Goal: Information Seeking & Learning: Learn about a topic

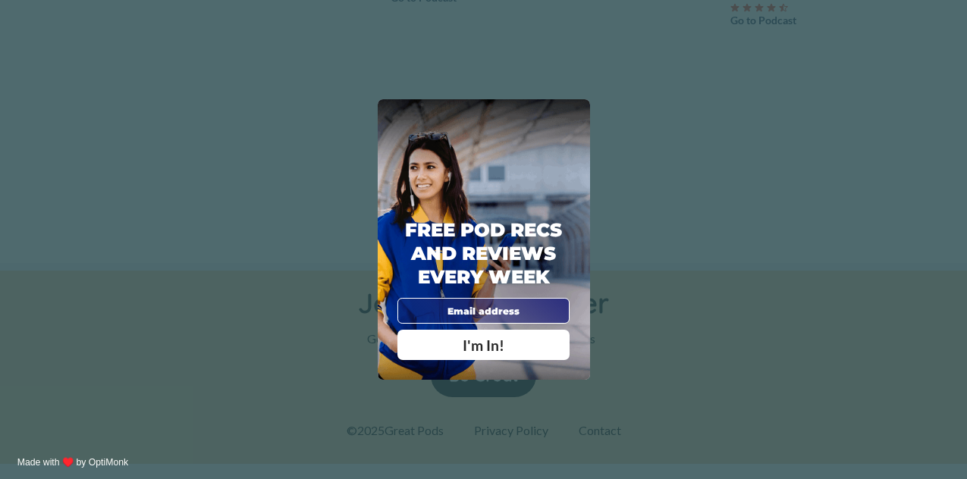
scroll to position [2230, 0]
click at [576, 98] on div "X Free Pod Recs and Reviews every week I'm In! X Thanks Poddy People! See you T…" at bounding box center [483, 239] width 967 height 479
click at [579, 103] on div "Free Pod Recs and Reviews every week I'm In!" at bounding box center [484, 239] width 212 height 281
click at [579, 109] on span "X" at bounding box center [575, 114] width 9 height 14
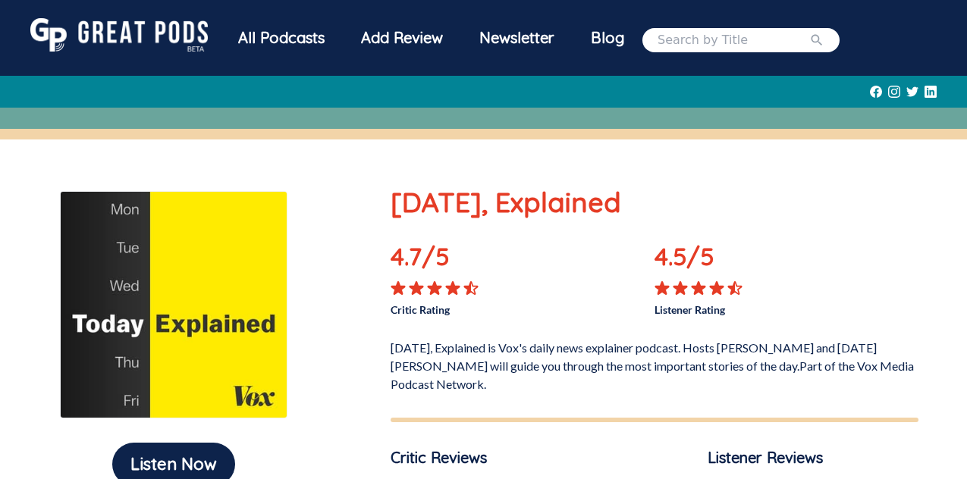
scroll to position [2, 0]
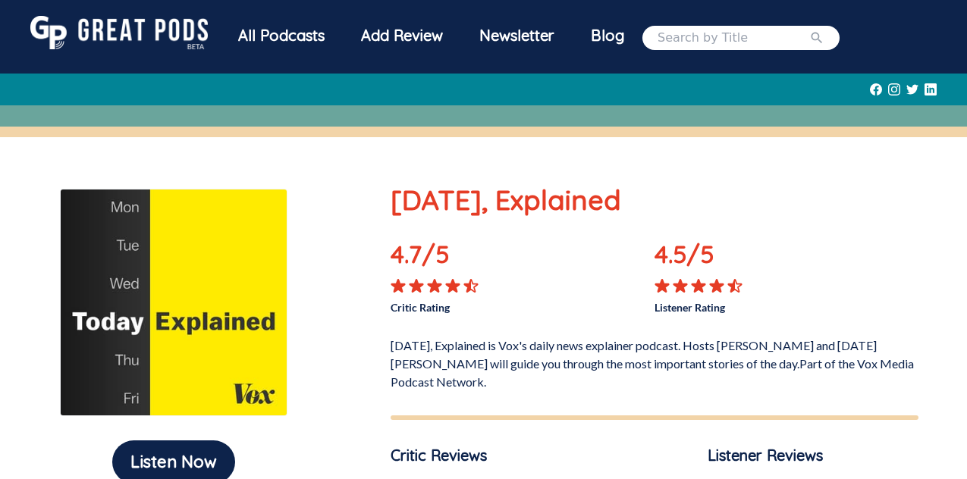
click at [283, 36] on div "All Podcasts" at bounding box center [281, 35] width 123 height 39
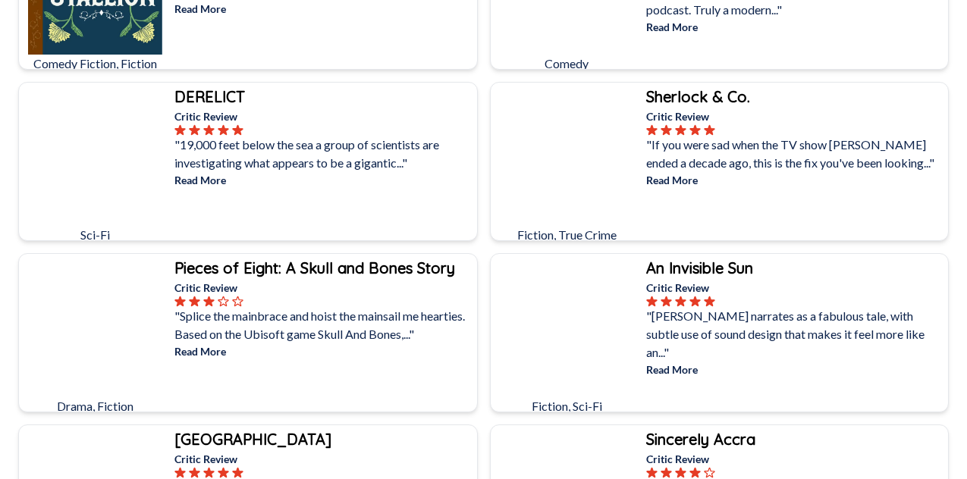
scroll to position [515, 0]
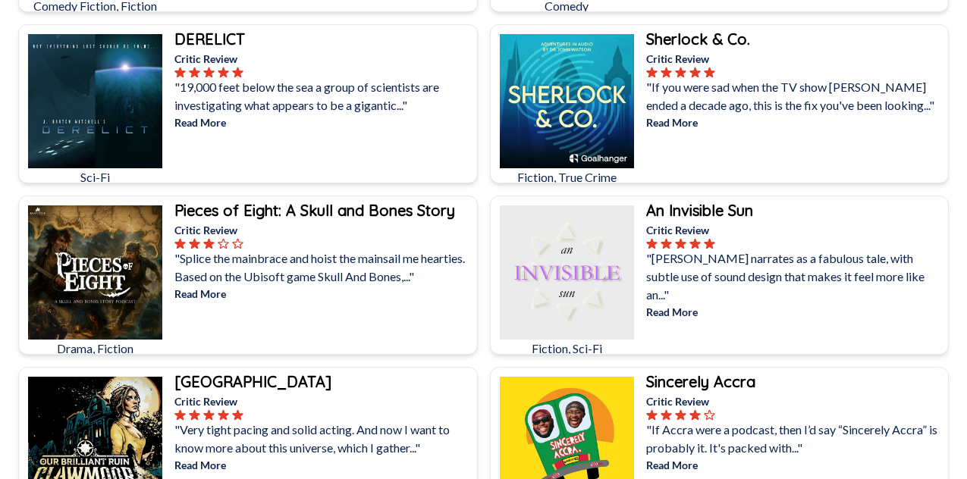
click at [296, 47] on div "DERELICT" at bounding box center [323, 39] width 299 height 23
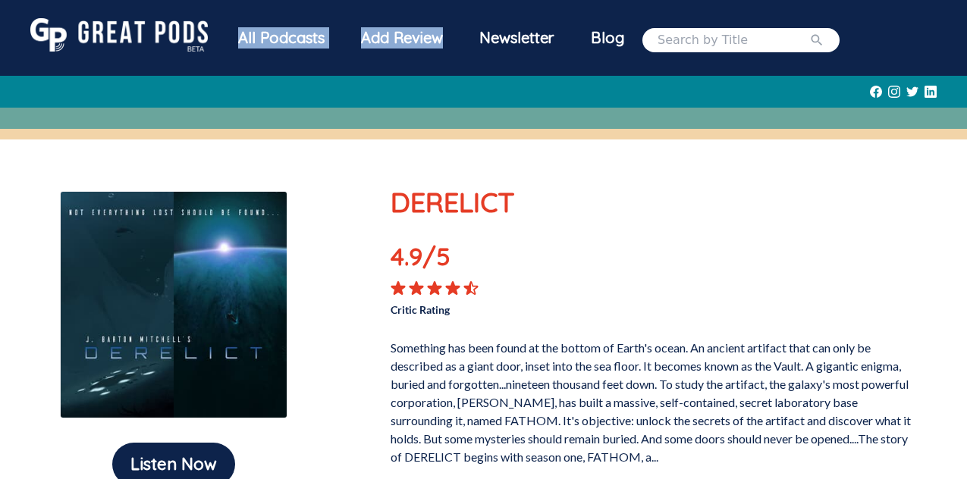
drag, startPoint x: 359, startPoint y: 63, endPoint x: 346, endPoint y: 23, distance: 42.4
click at [346, 23] on nav "All Podcasts Add Review Newsletter Blog" at bounding box center [483, 39] width 906 height 55
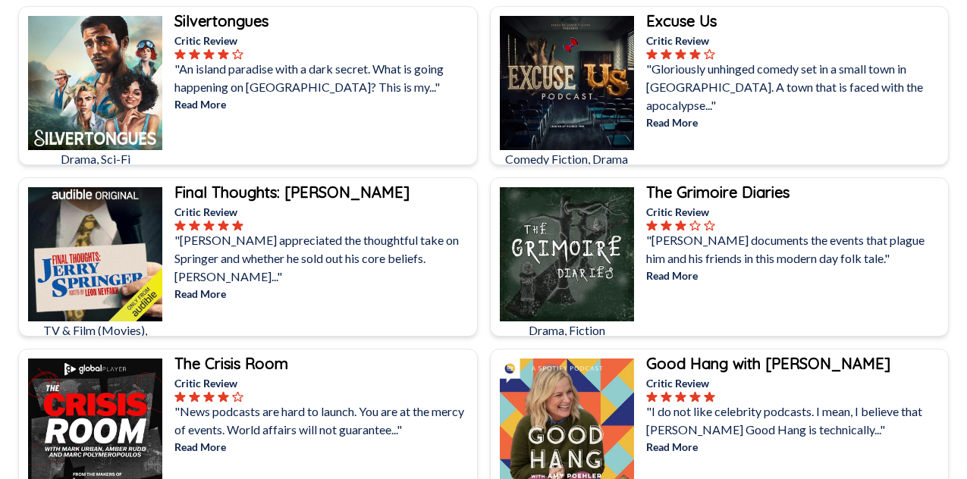
scroll to position [1045, 0]
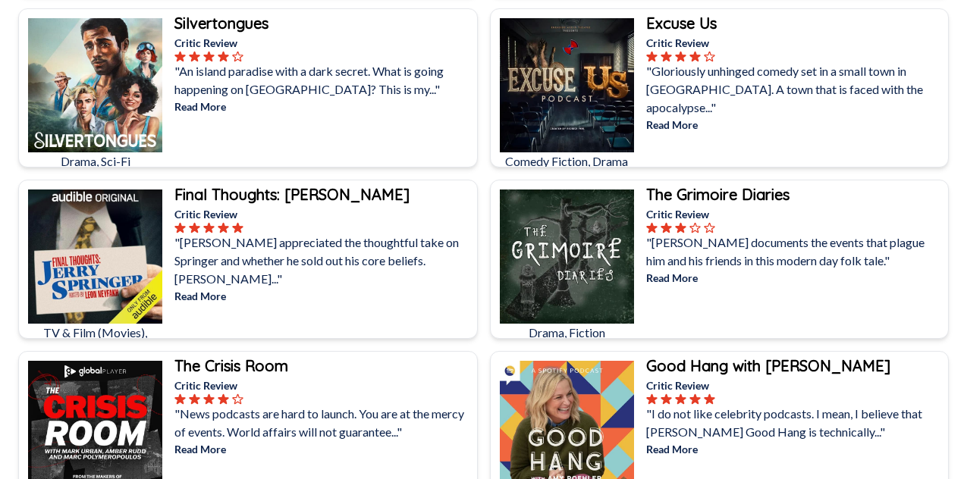
click at [317, 302] on div "Final Thoughts: [PERSON_NAME] Critic Review "[PERSON_NAME] appreciated the thou…" at bounding box center [323, 274] width 305 height 189
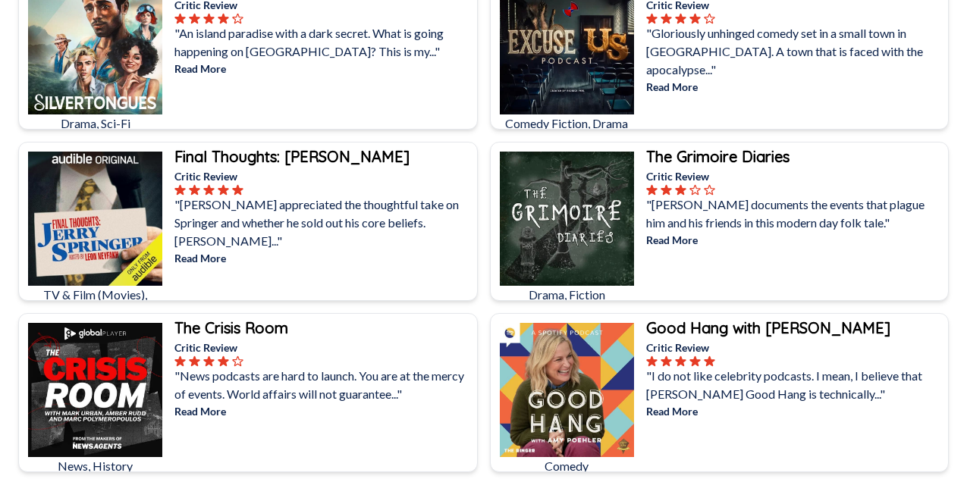
scroll to position [1112, 0]
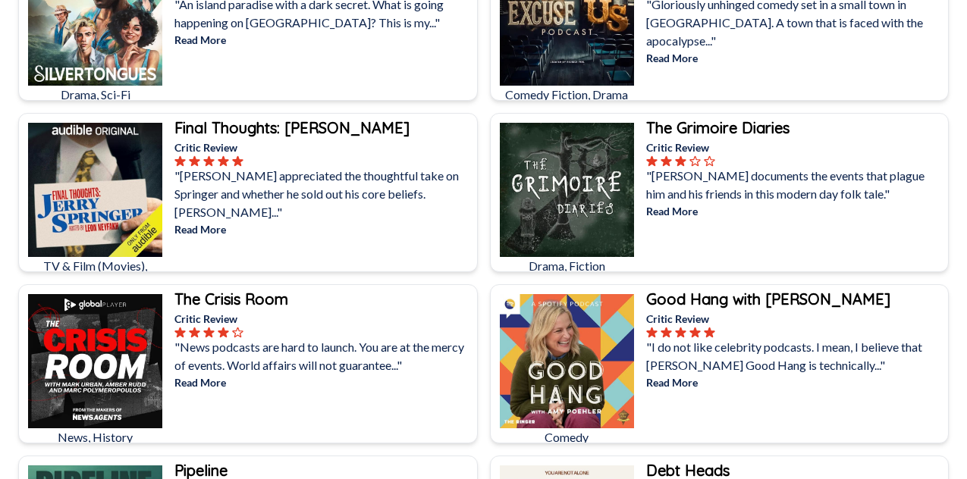
drag, startPoint x: 350, startPoint y: 218, endPoint x: 361, endPoint y: 187, distance: 33.1
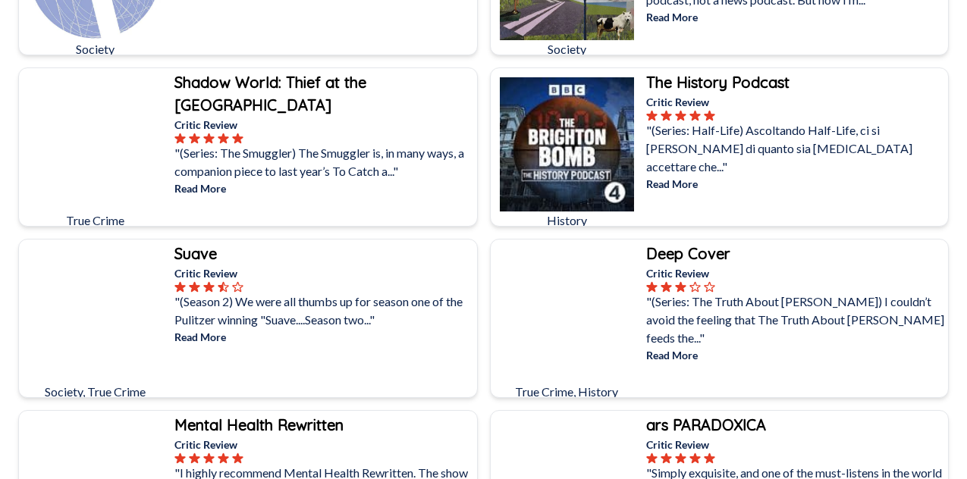
scroll to position [2022, 0]
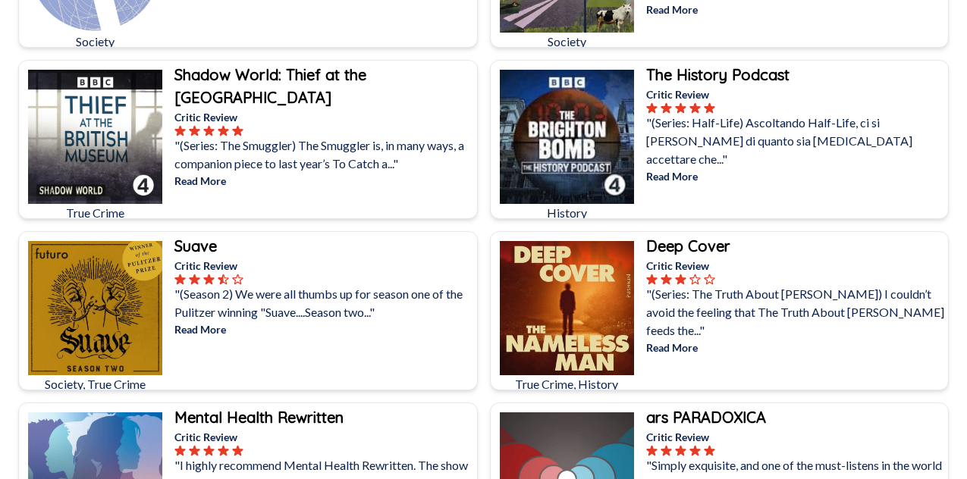
drag, startPoint x: 391, startPoint y: 334, endPoint x: 394, endPoint y: 309, distance: 25.2
click at [394, 309] on div ""(Season 2) We were all thumbs up for season one of the Pulitzer winning "Suave…" at bounding box center [323, 311] width 299 height 52
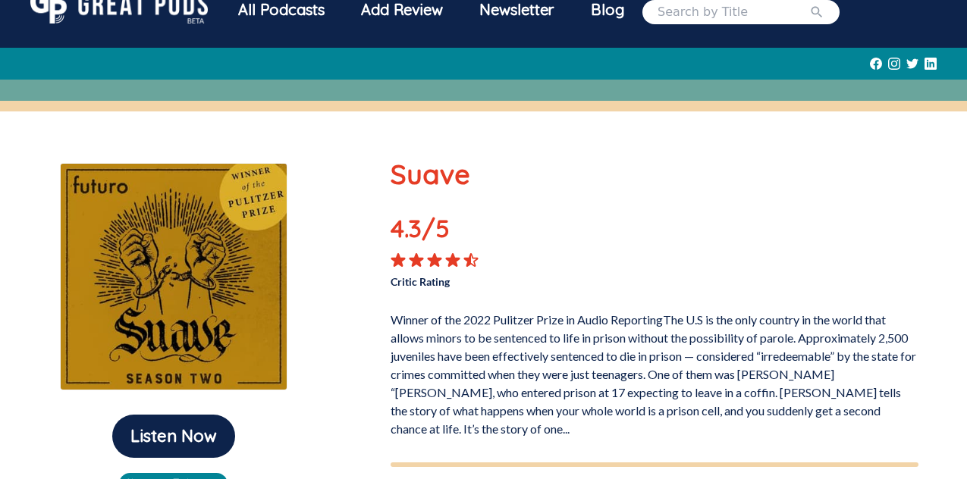
scroll to position [24, 0]
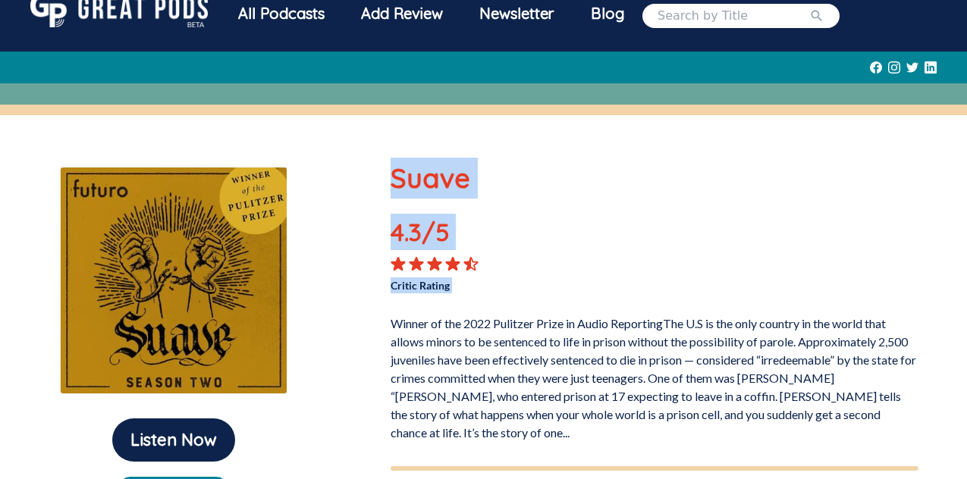
drag, startPoint x: 394, startPoint y: 309, endPoint x: 381, endPoint y: 146, distance: 164.3
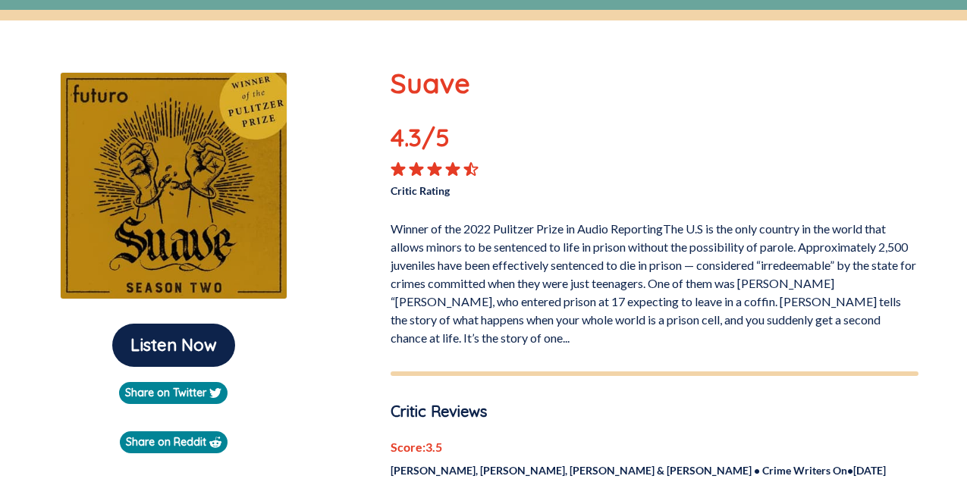
scroll to position [118, 0]
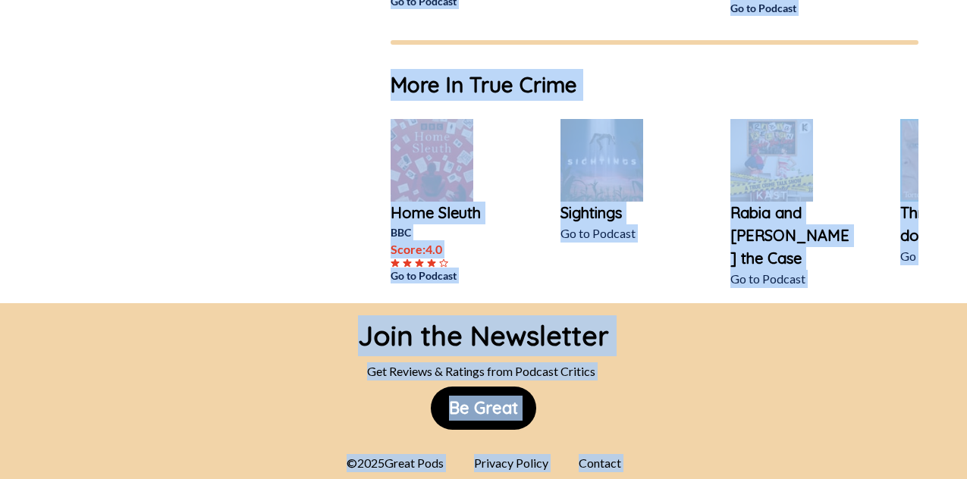
scroll to position [1237, 0]
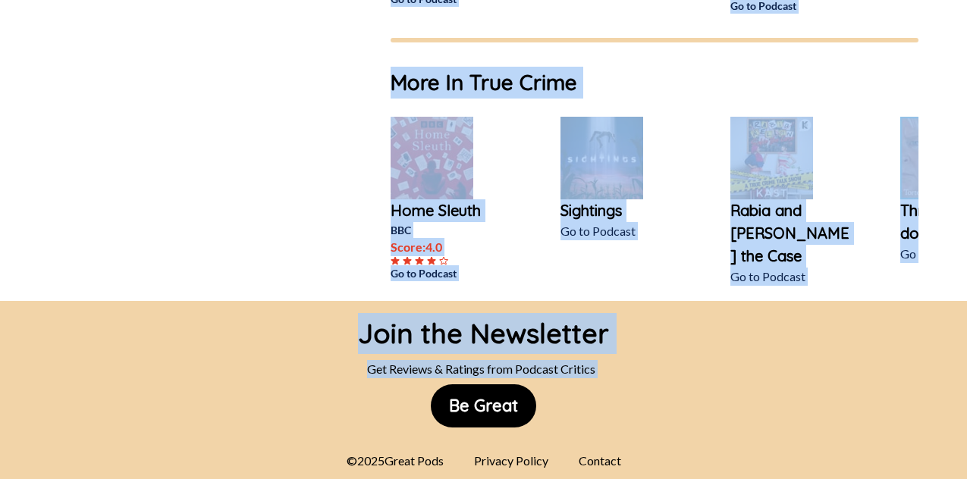
drag, startPoint x: 373, startPoint y: 198, endPoint x: 240, endPoint y: 357, distance: 207.3
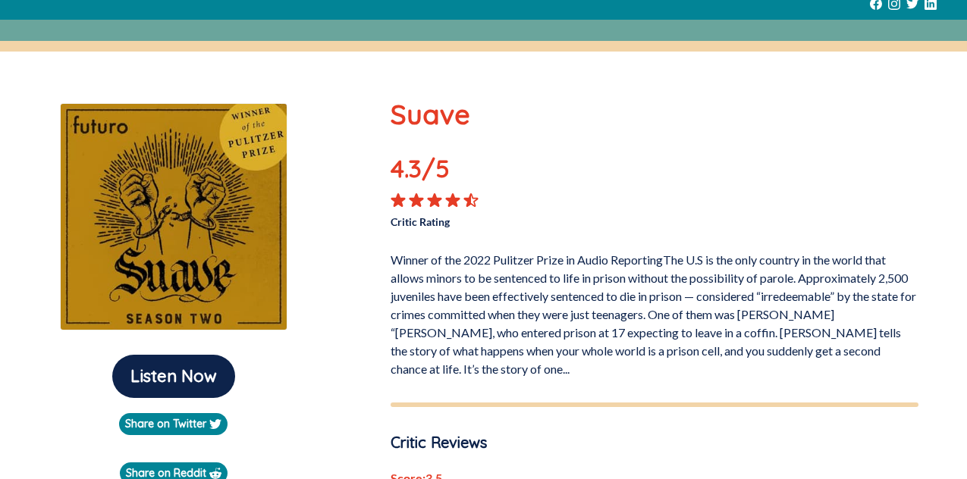
scroll to position [67, 0]
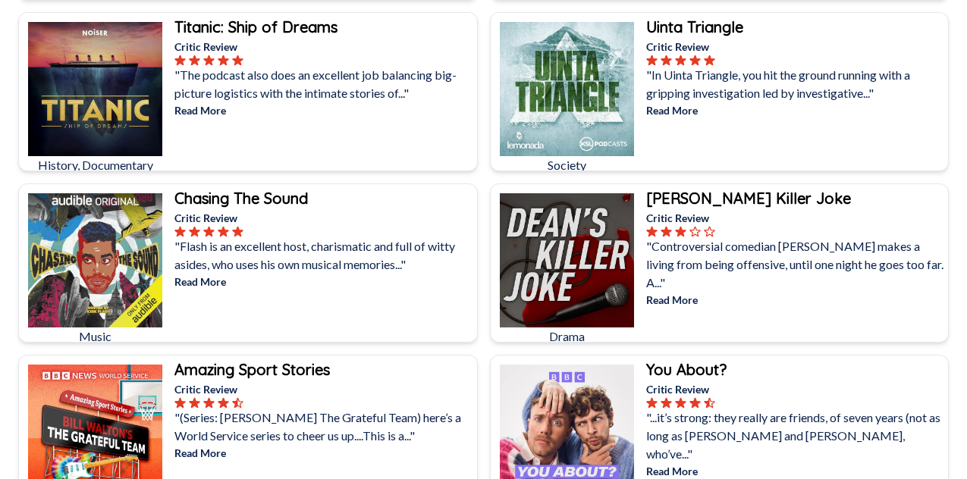
scroll to position [2581, 0]
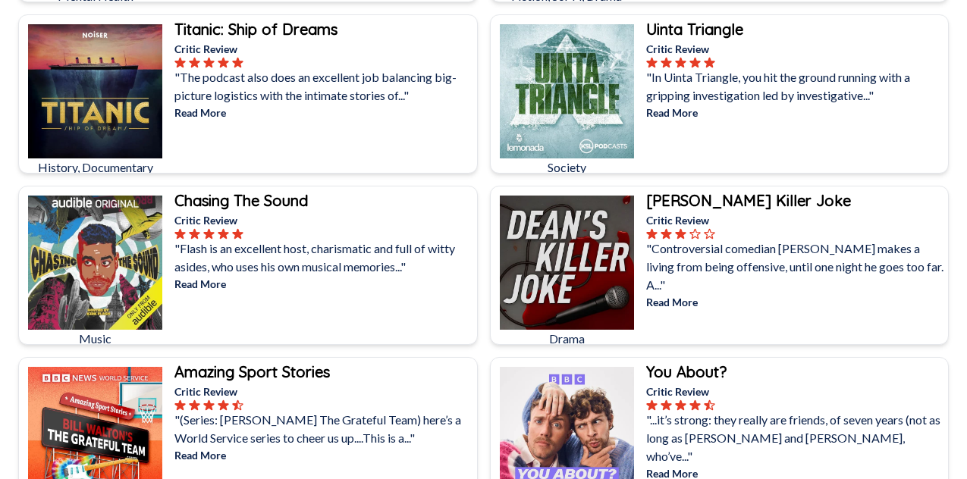
click at [406, 323] on div "Chasing The Sound Critic Review "Flash is an excellent host, charismatic and fu…" at bounding box center [323, 272] width 305 height 171
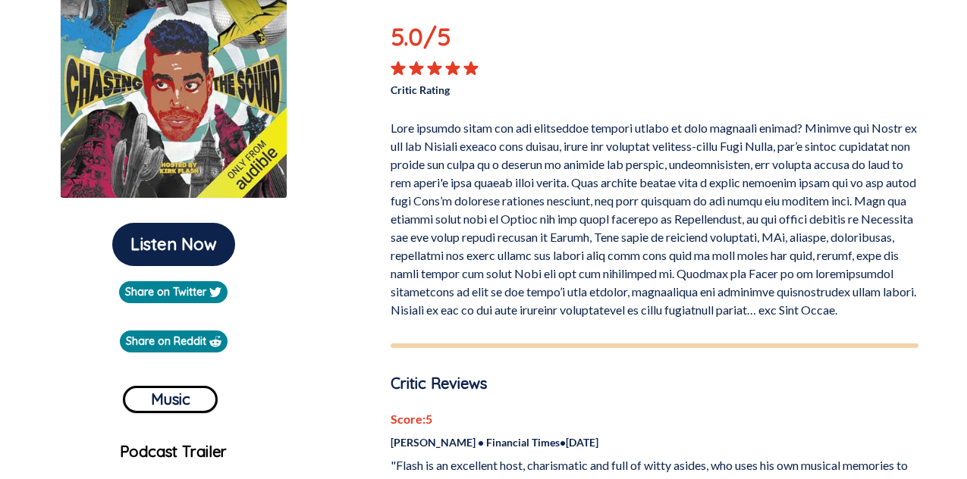
scroll to position [234, 0]
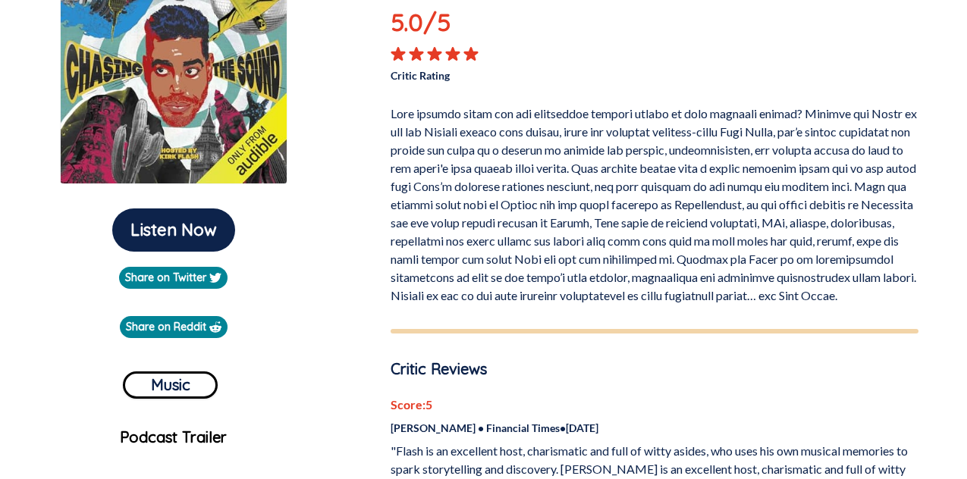
click at [393, 256] on p at bounding box center [655, 202] width 528 height 206
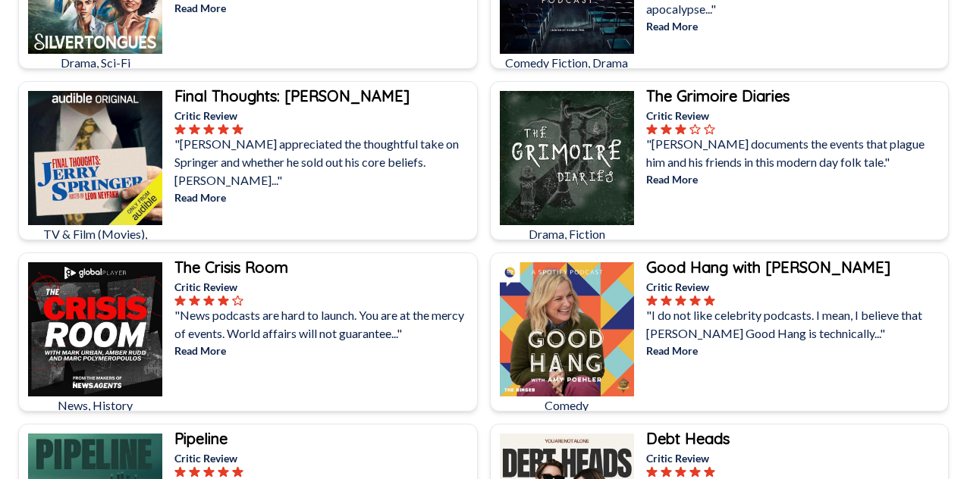
scroll to position [1134, 0]
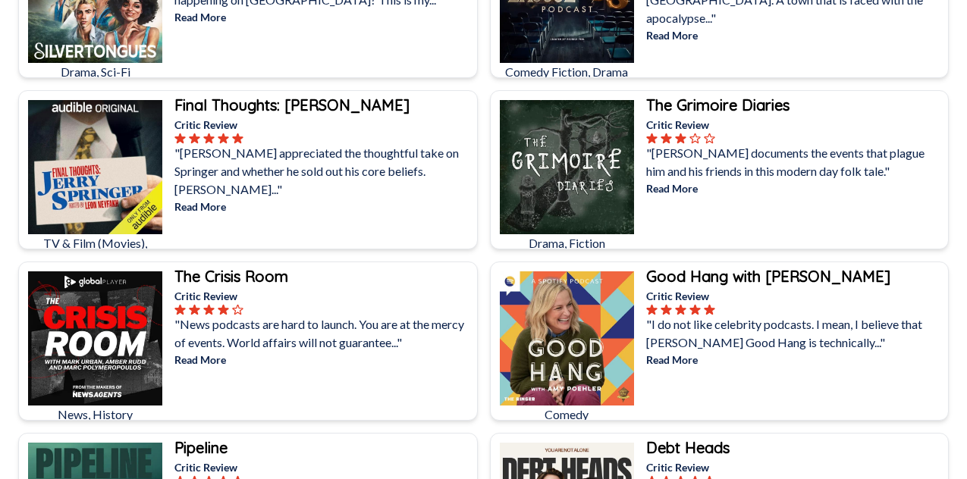
click at [287, 316] on div "The Crisis Room Critic Review "News podcasts are hard to launch. You are at the…" at bounding box center [323, 347] width 305 height 171
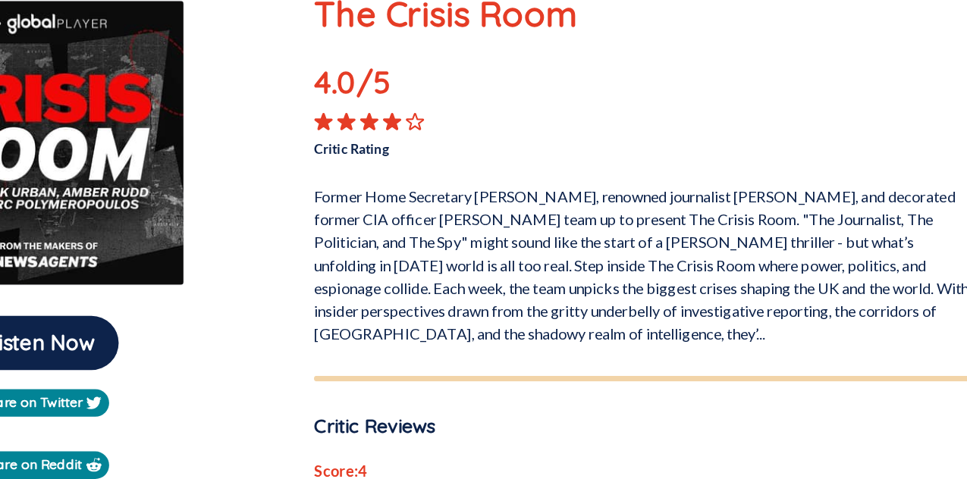
scroll to position [94, 0]
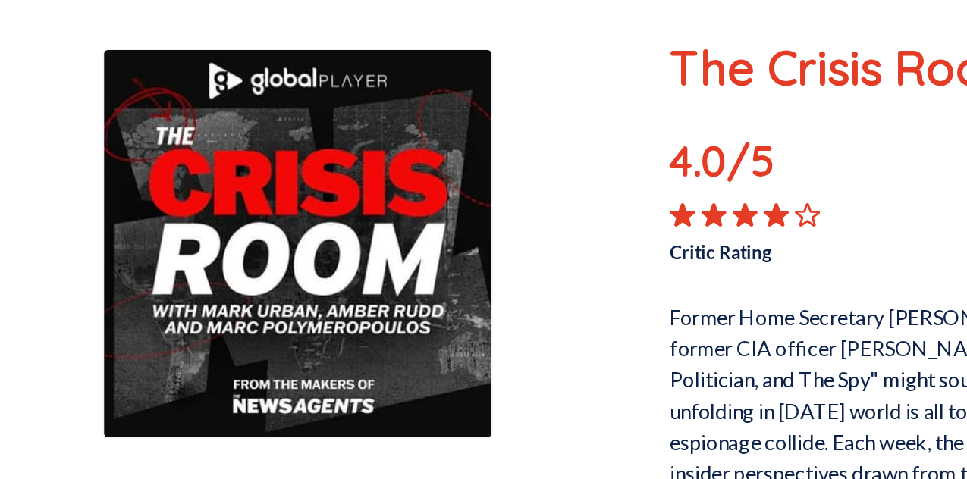
scroll to position [1119, 0]
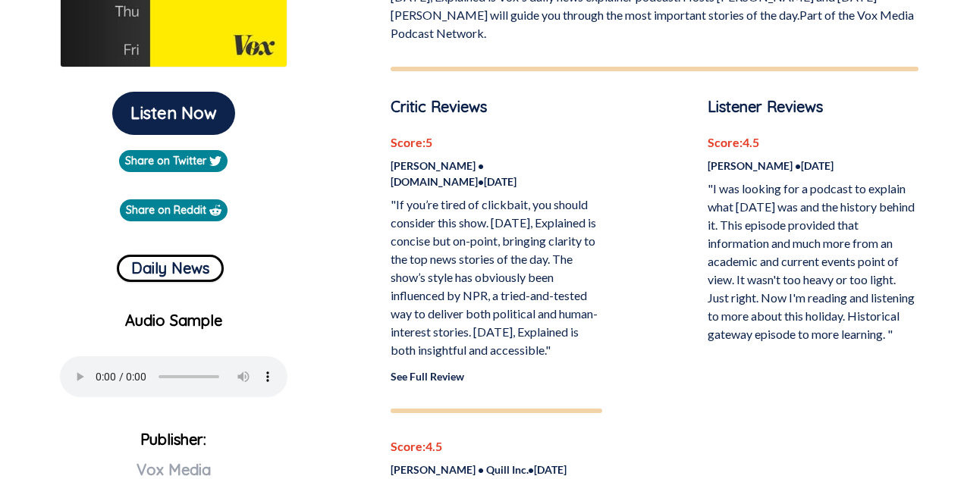
scroll to position [353, 0]
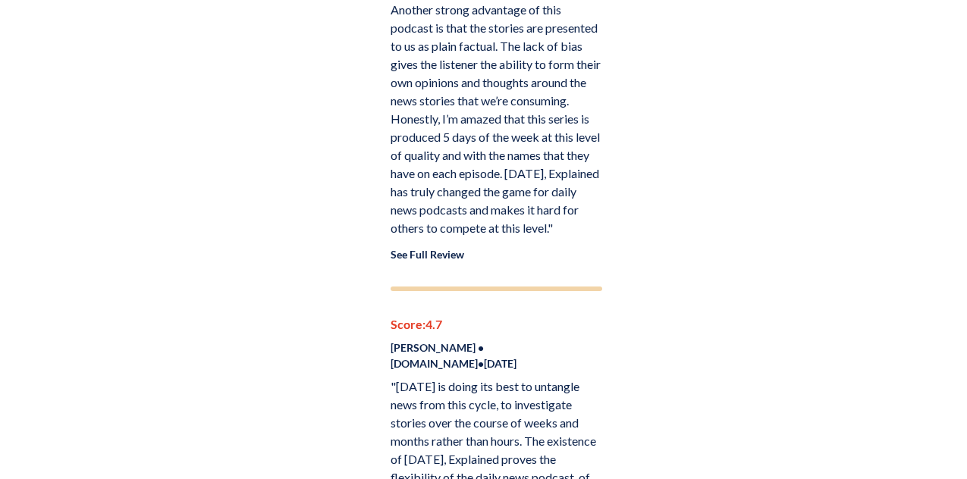
scroll to position [946, 0]
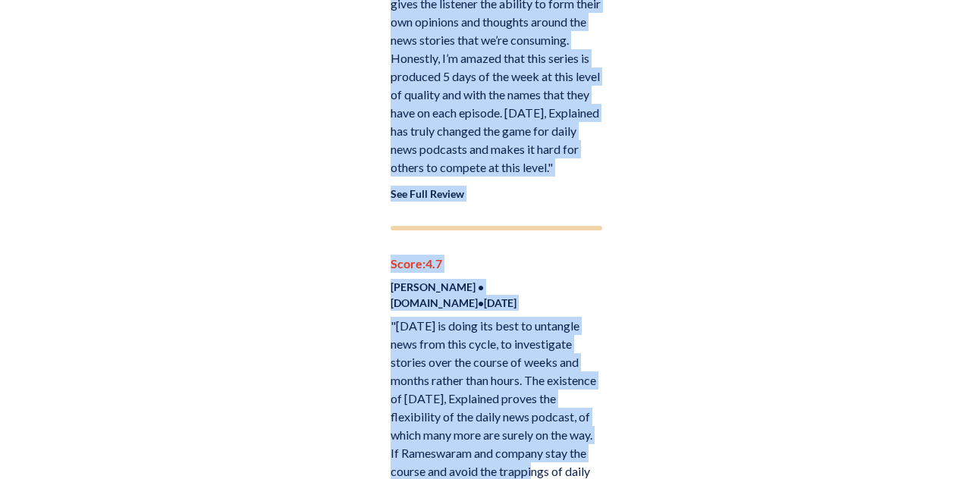
drag, startPoint x: 213, startPoint y: 142, endPoint x: 565, endPoint y: 478, distance: 487.0
click at [565, 478] on div "Listen Now Share on Twitter Share on Reddit Daily News Audio Sample Your browse…" at bounding box center [483, 197] width 967 height 2123
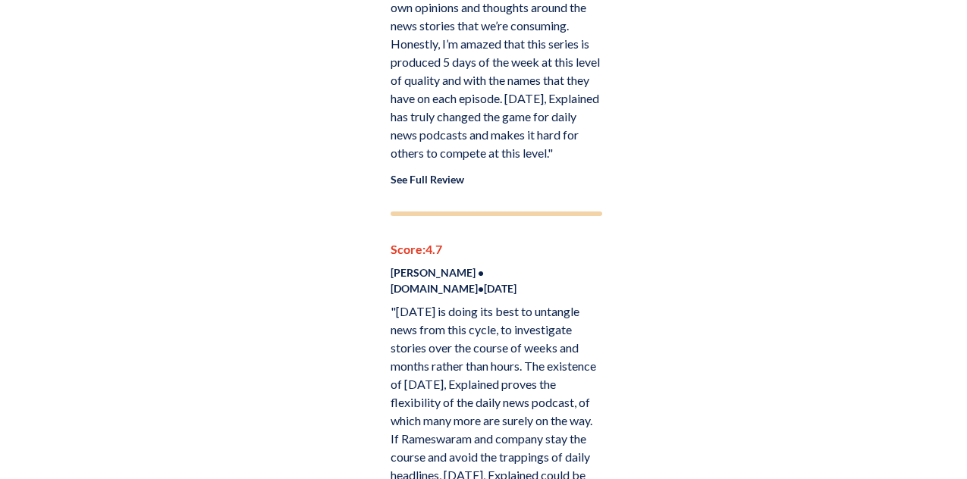
click at [720, 255] on div "Listener Reviews Score: 4.5 [PERSON_NAME] • [DATE] "I was looking for a podcast…" at bounding box center [812, 172] width 211 height 1488
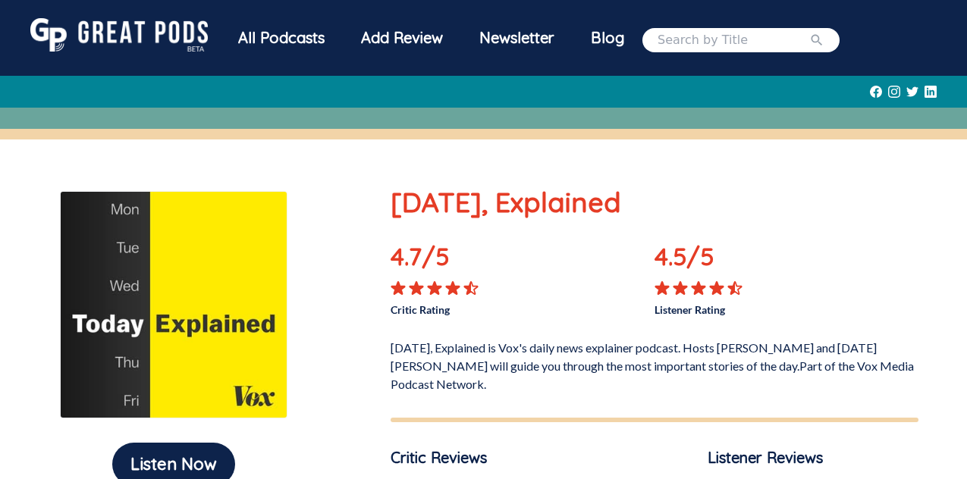
scroll to position [0, 0]
